Goal: Navigation & Orientation: Go to known website

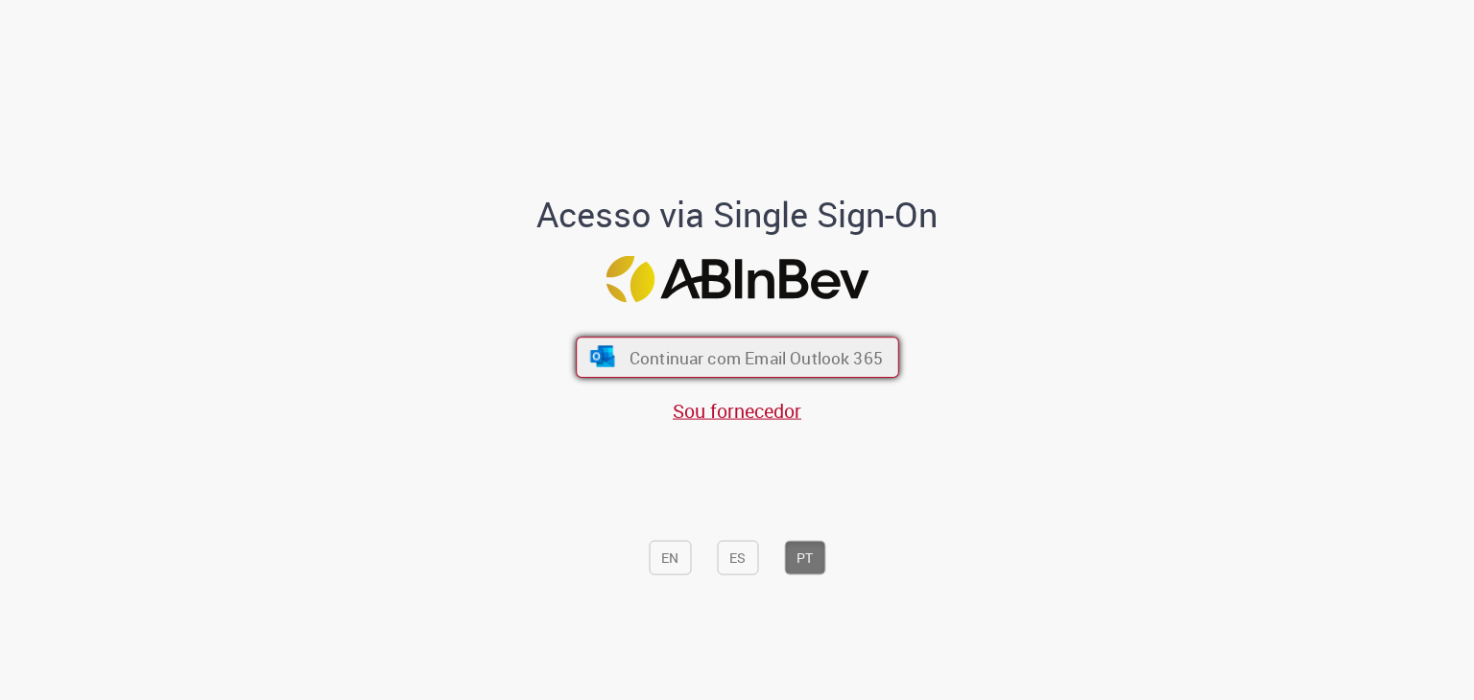
click at [710, 354] on font "Continuar com Email Outlook 365" at bounding box center [755, 358] width 253 height 22
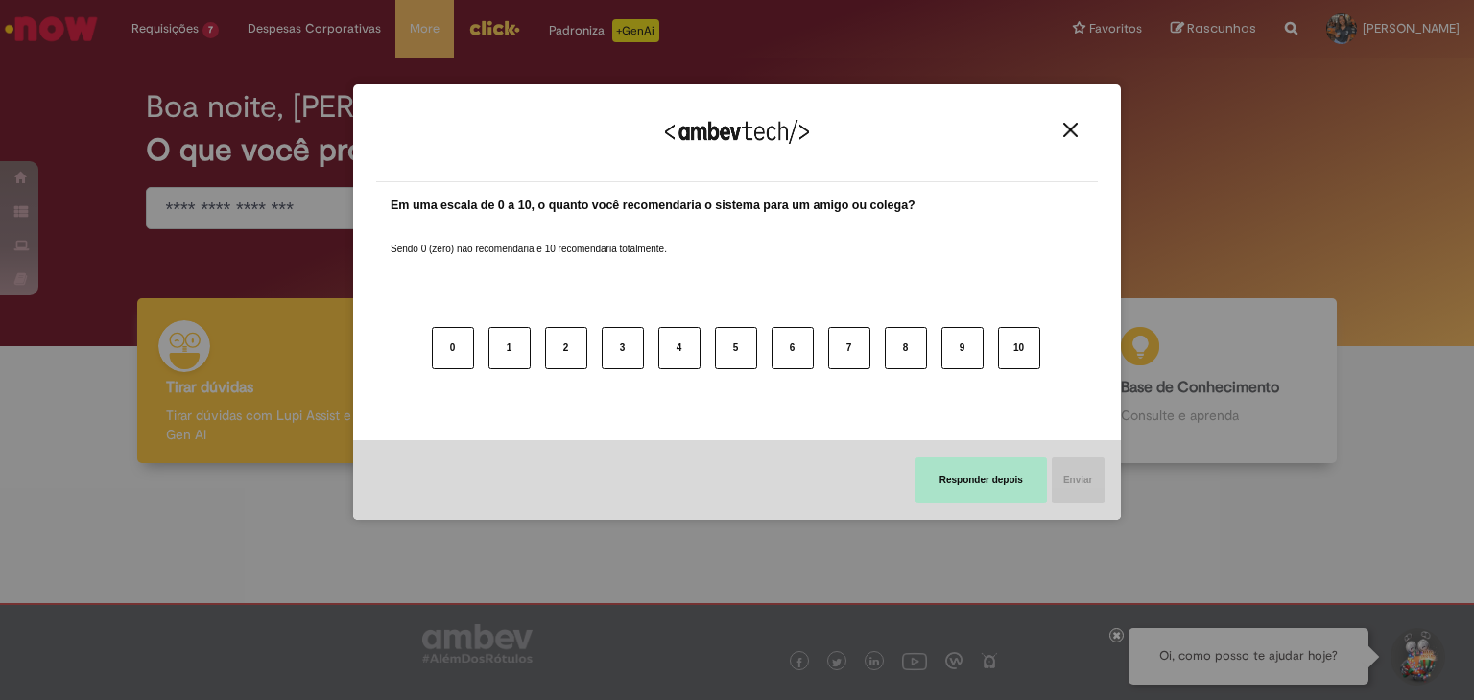
click at [1006, 481] on button "Responder depois" at bounding box center [980, 481] width 131 height 46
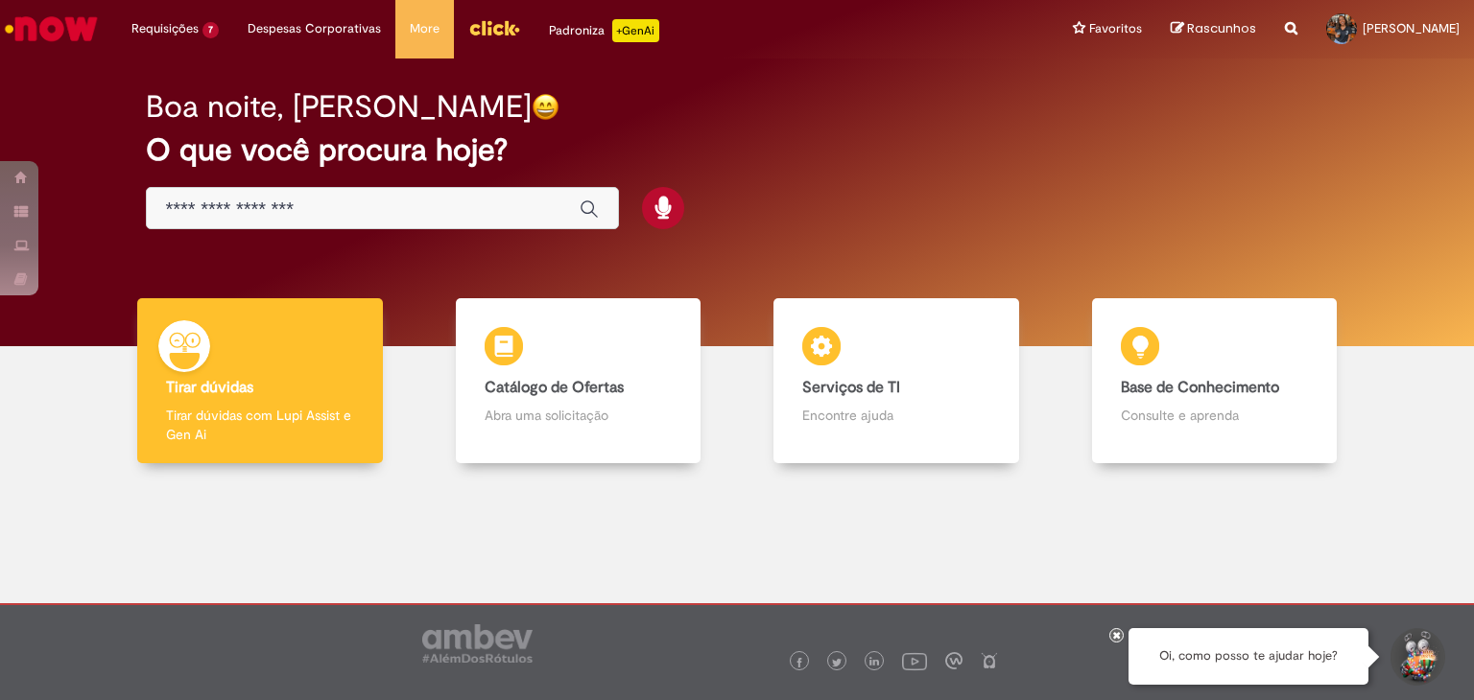
click at [1119, 638] on icon at bounding box center [1117, 635] width 8 height 10
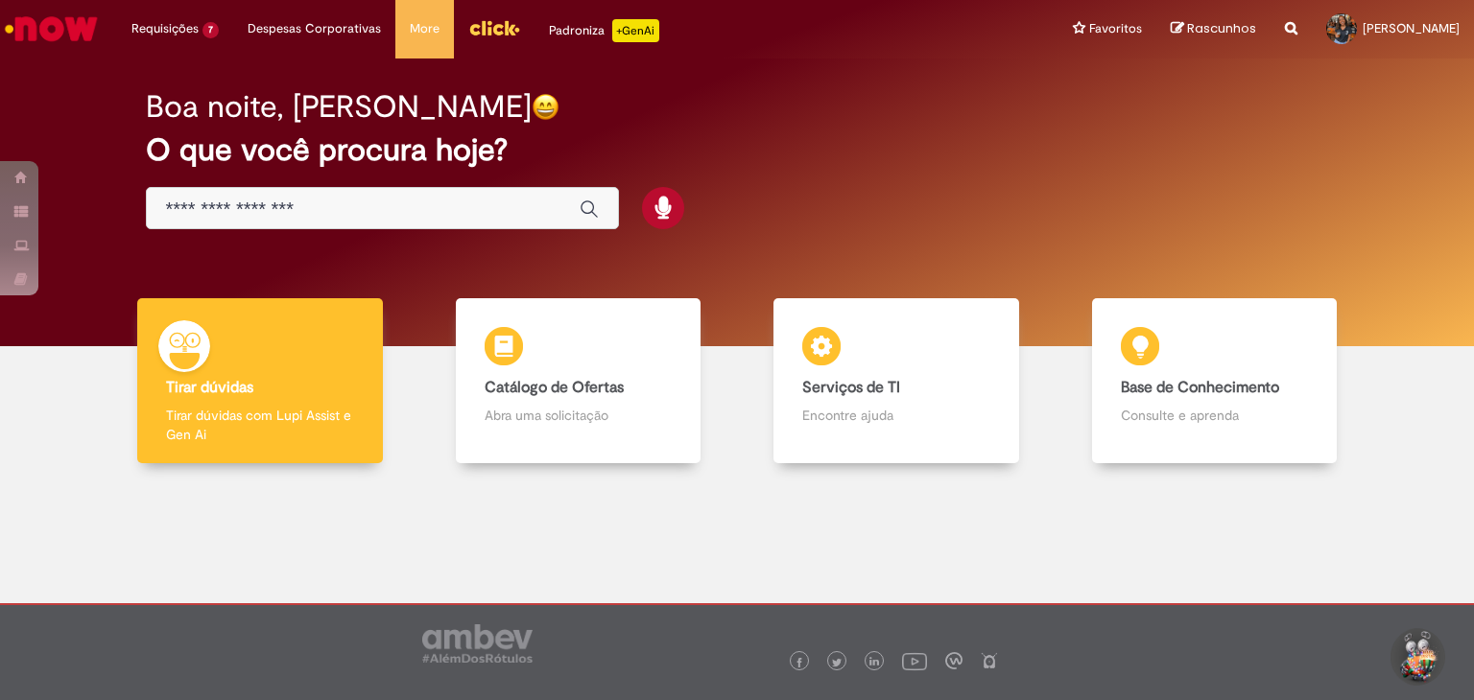
click at [54, 28] on img "Ir para a Homepage" at bounding box center [51, 29] width 99 height 38
